Goal: Task Accomplishment & Management: Manage account settings

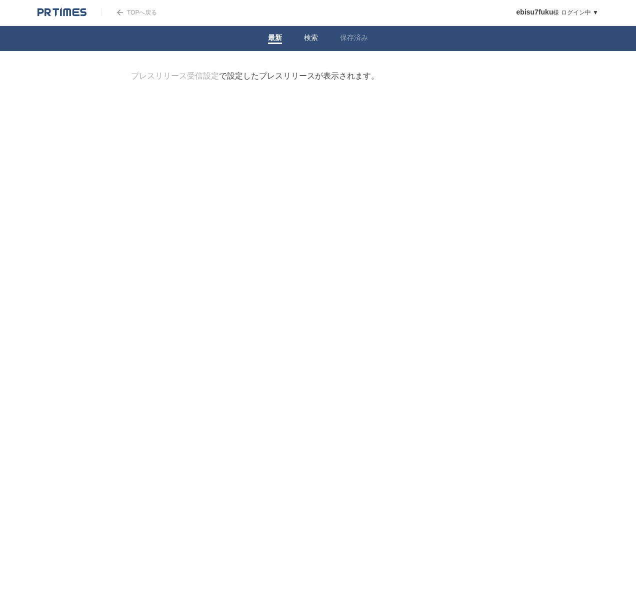
click at [312, 40] on link "検索" at bounding box center [311, 39] width 14 height 11
click at [335, 39] on li "保存済み" at bounding box center [354, 38] width 50 height 25
click at [233, 121] on link "企業情報" at bounding box center [225, 125] width 26 height 8
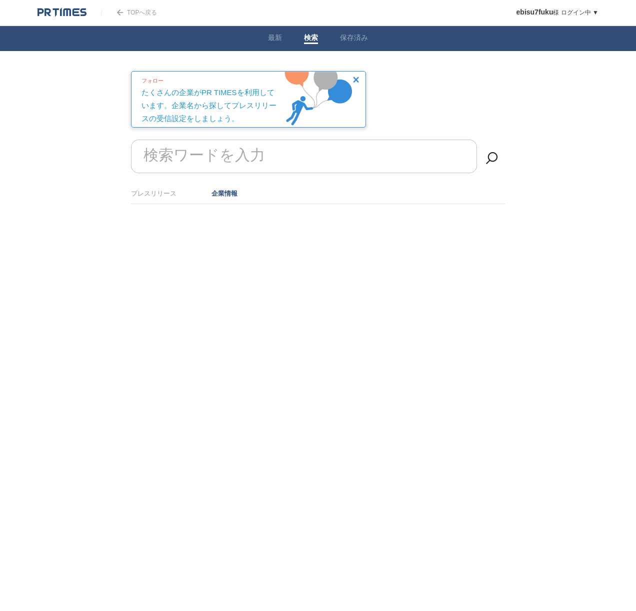
click at [217, 140] on form "検索ワードを入力" at bounding box center [318, 140] width 374 height 0
type input "[PERSON_NAME]"
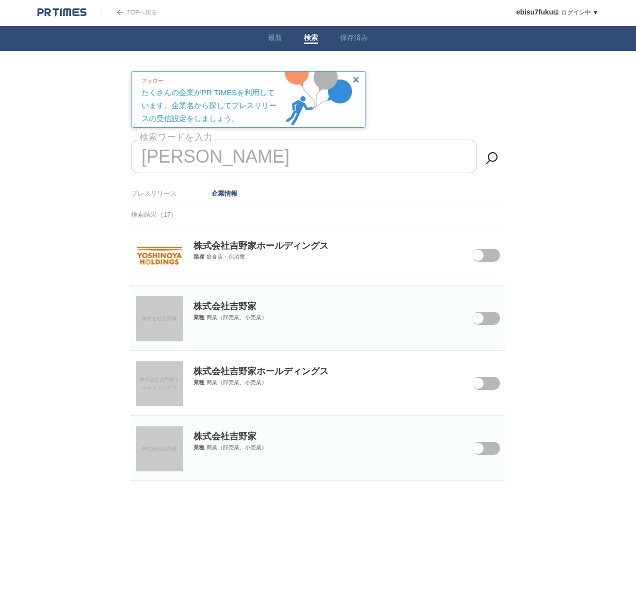
click at [492, 255] on span at bounding box center [479, 262] width 42 height 26
click at [0, 0] on input "checkbox" at bounding box center [0, 0] width 0 height 0
drag, startPoint x: 196, startPoint y: 163, endPoint x: 102, endPoint y: 157, distance: 93.7
click at [102, 157] on body "TOPへ戻る ebisu7fuku 様 ログイン中 ▼ プレスリリース受信設定 フォロー 除外リスト アカウント設定 閲覧履歴 退会手続き PR TIMESサ…" at bounding box center [318, 265] width 636 height 531
click at [221, 192] on link "企業情報" at bounding box center [225, 194] width 26 height 8
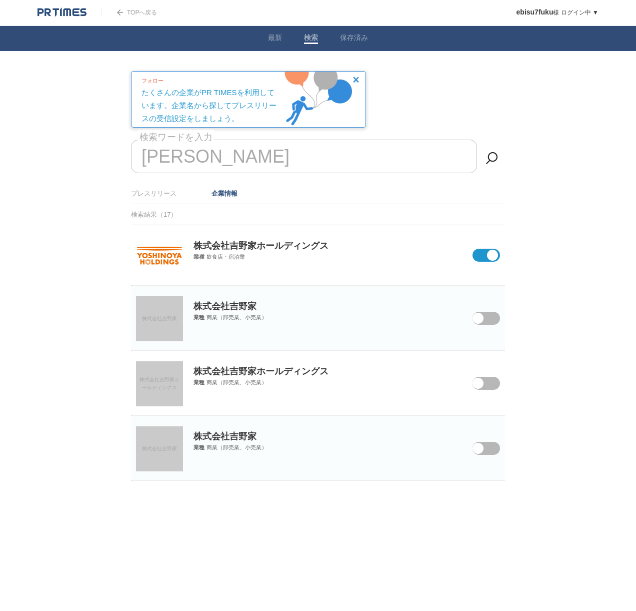
click at [160, 199] on li "プレスリリース" at bounding box center [154, 193] width 46 height 17
click at [159, 194] on link "プレスリリース" at bounding box center [154, 194] width 46 height 8
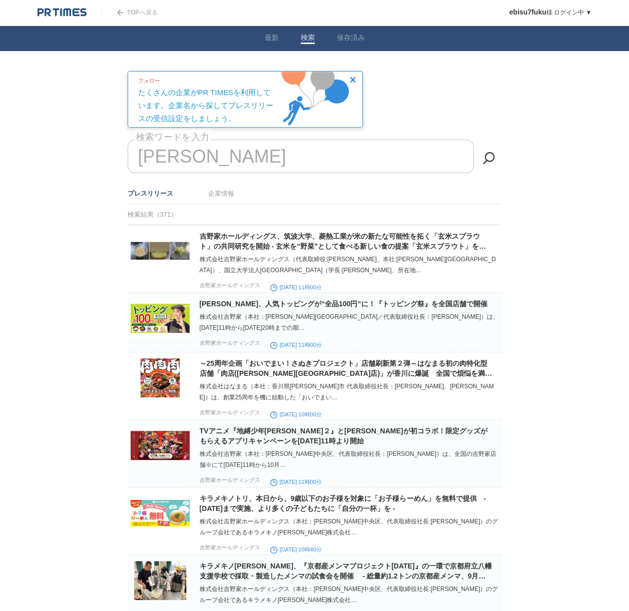
click at [223, 153] on input "吉野家" at bounding box center [301, 157] width 346 height 34
click at [56, 16] on img at bounding box center [62, 13] width 49 height 10
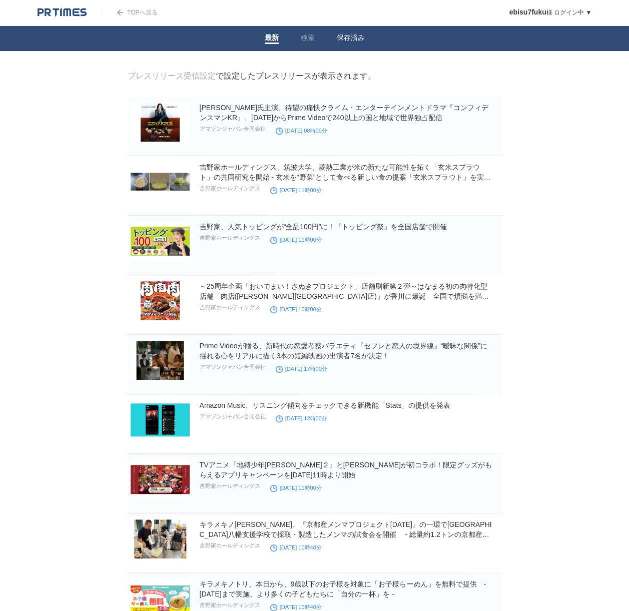
click at [347, 41] on link "保存済み" at bounding box center [351, 39] width 28 height 11
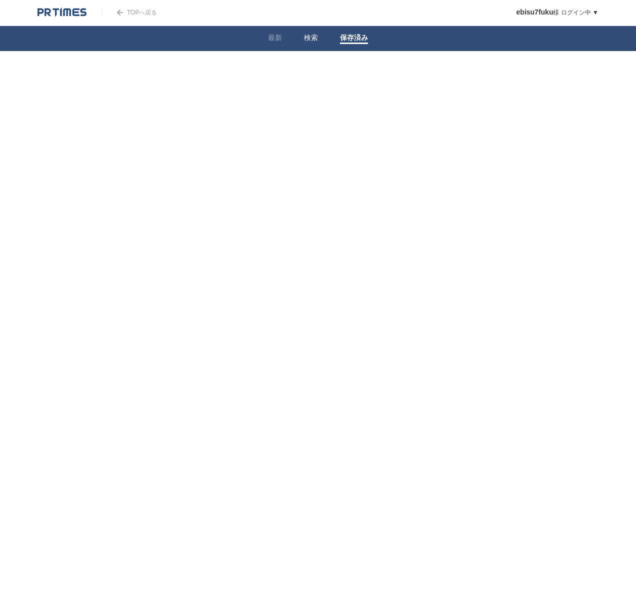
click at [320, 40] on li "検索" at bounding box center [311, 38] width 36 height 25
click at [309, 38] on link "検索" at bounding box center [311, 39] width 14 height 11
click at [61, 10] on img at bounding box center [62, 13] width 49 height 10
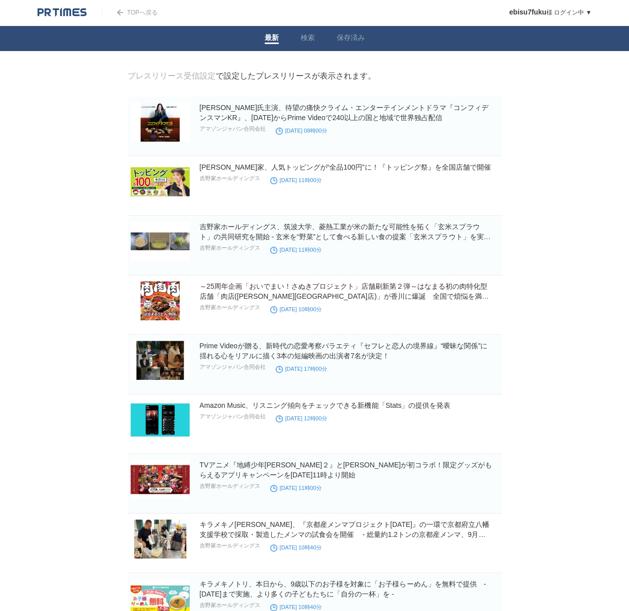
click at [134, 15] on link "TOPへ戻る" at bounding box center [130, 12] width 56 height 7
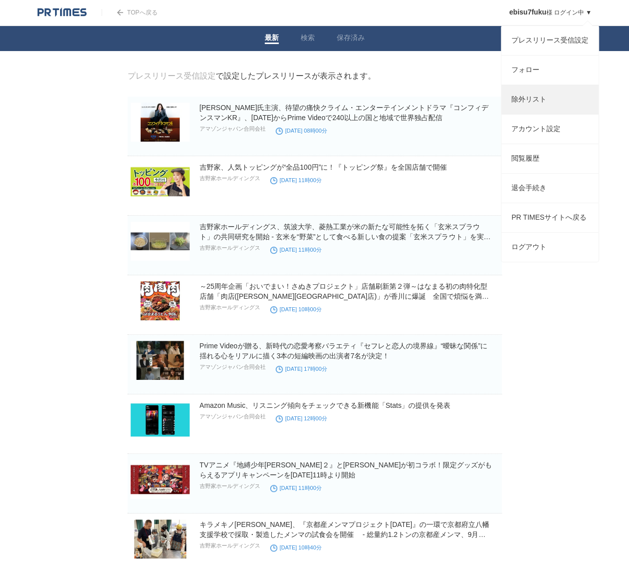
click at [545, 98] on link "除外リスト" at bounding box center [549, 99] width 97 height 29
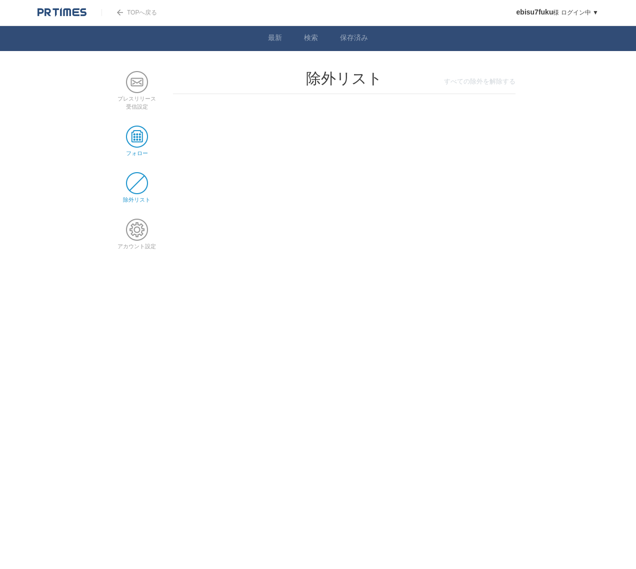
click at [135, 141] on span at bounding box center [137, 137] width 22 height 22
click at [141, 180] on span at bounding box center [137, 183] width 22 height 22
click at [140, 225] on span at bounding box center [137, 230] width 22 height 22
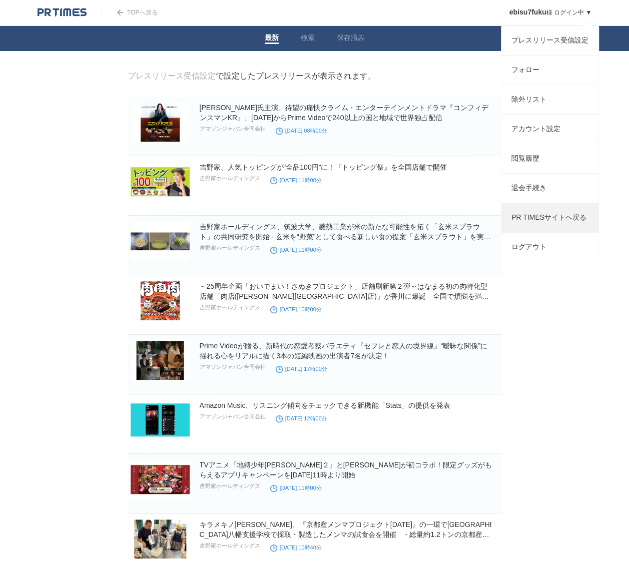
click at [562, 232] on link "PR TIMESサイトへ戻る" at bounding box center [549, 217] width 97 height 29
